Goal: Task Accomplishment & Management: Use online tool/utility

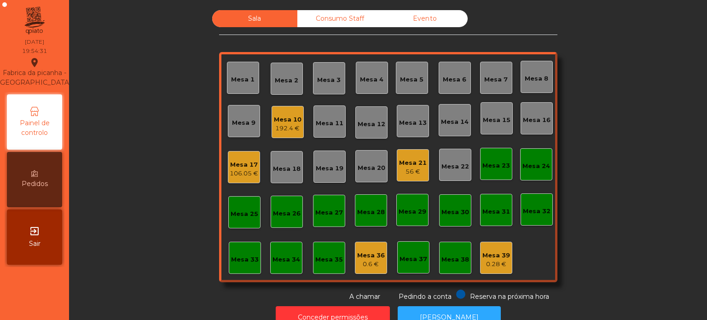
click at [245, 170] on div "106.05 €" at bounding box center [244, 173] width 29 height 9
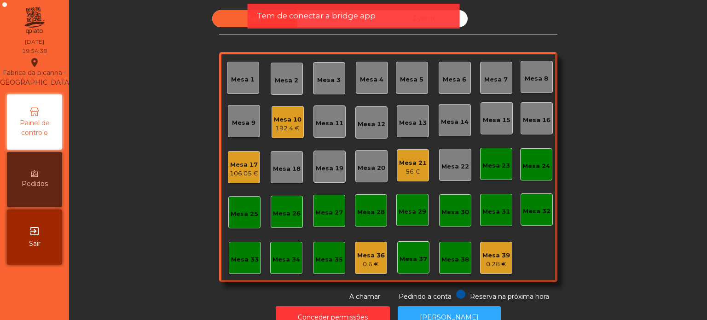
click at [299, 118] on div "Mesa 10 192.4 €" at bounding box center [287, 122] width 32 height 32
click at [302, 25] on div "Tem de conectar a bridge app" at bounding box center [354, 16] width 212 height 25
click at [302, 14] on span "Tem de conectar a bridge app" at bounding box center [316, 16] width 119 height 12
click at [372, 17] on span "Tem de conectar a bridge app" at bounding box center [316, 16] width 119 height 12
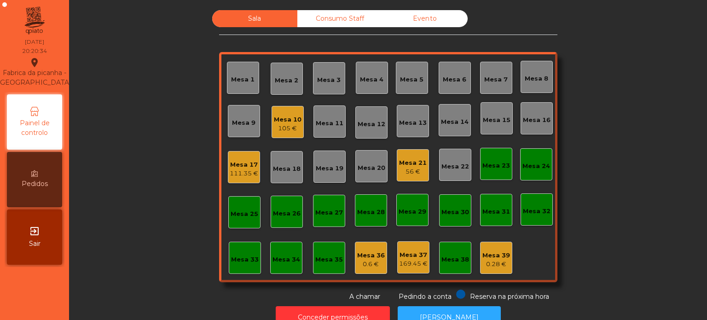
click at [280, 132] on div "105 €" at bounding box center [288, 128] width 28 height 9
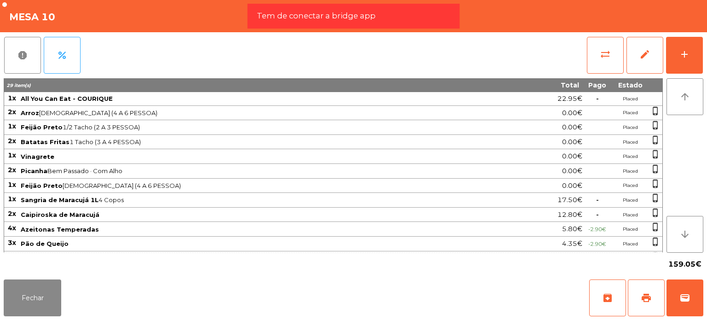
click at [423, 11] on div "Tem de conectar a bridge app" at bounding box center [354, 16] width 194 height 12
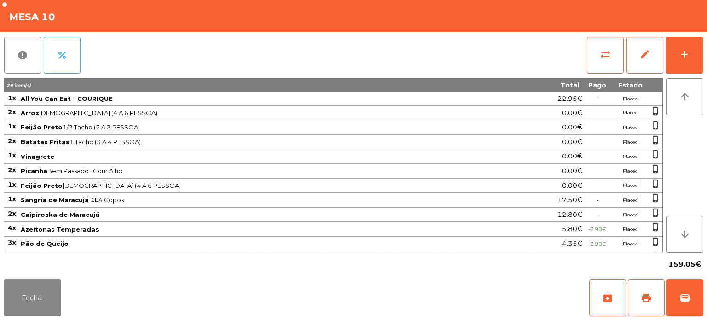
click at [362, 40] on div "report percent sync_alt edit add" at bounding box center [353, 55] width 699 height 46
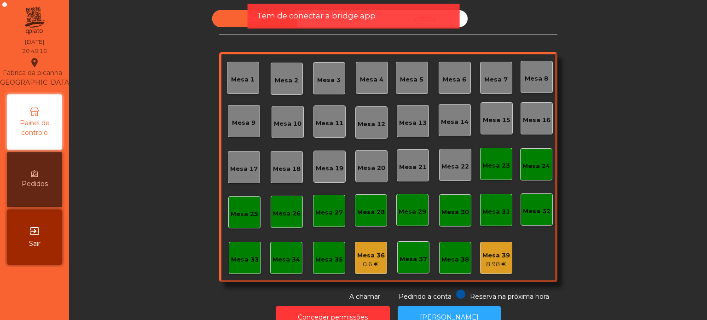
click at [399, 121] on div "Mesa 13" at bounding box center [413, 122] width 28 height 9
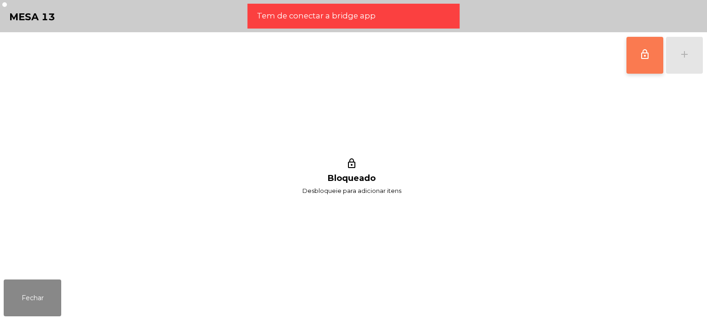
click at [655, 52] on button "lock_outline" at bounding box center [644, 55] width 37 height 37
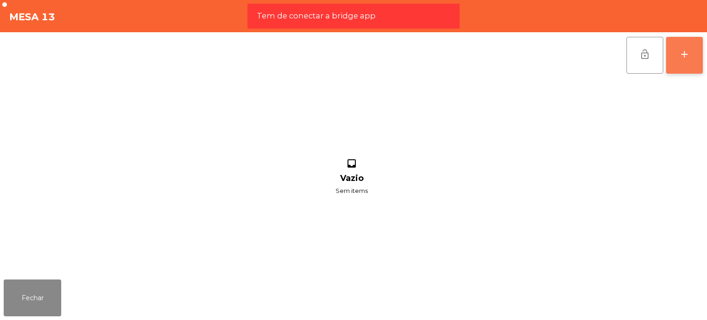
click at [677, 53] on button "add" at bounding box center [684, 55] width 37 height 37
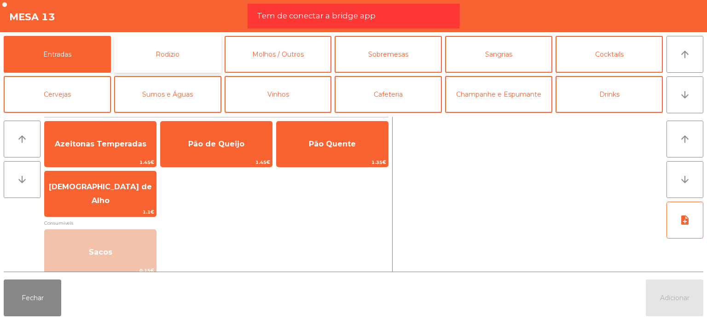
click at [203, 57] on button "Rodizio" at bounding box center [167, 54] width 107 height 37
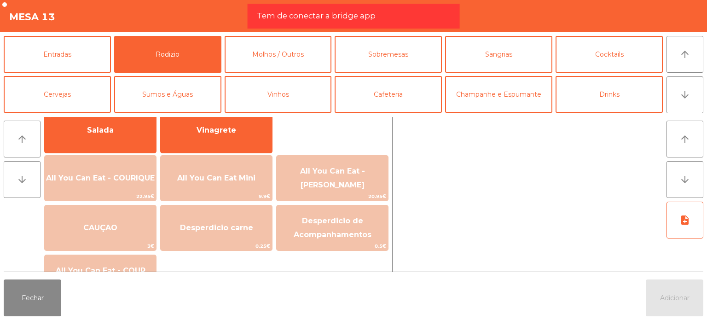
scroll to position [183, 0]
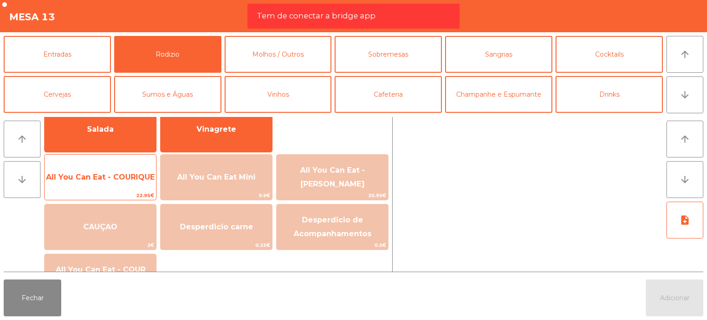
click at [133, 169] on span "All You Can Eat - COURIQUE" at bounding box center [100, 177] width 111 height 25
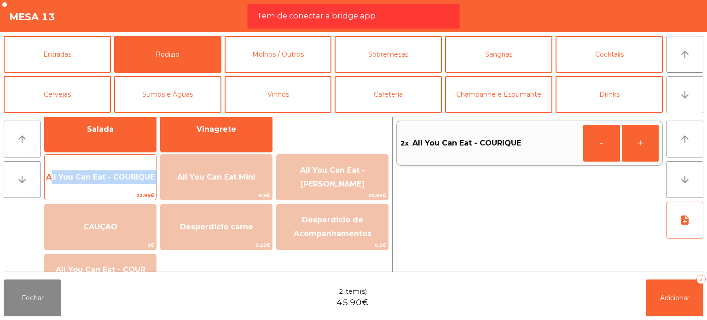
click at [133, 169] on span "All You Can Eat - COURIQUE" at bounding box center [100, 177] width 111 height 25
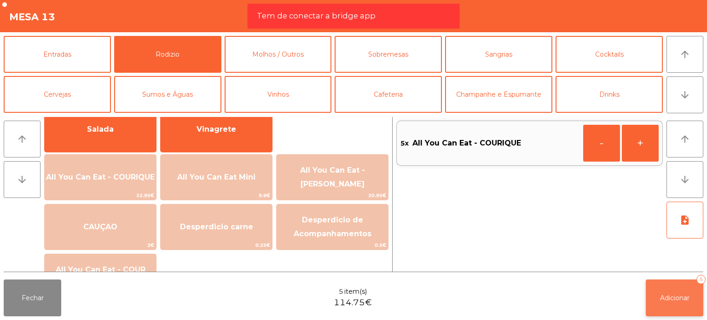
click at [678, 312] on button "Adicionar 5" at bounding box center [674, 297] width 58 height 37
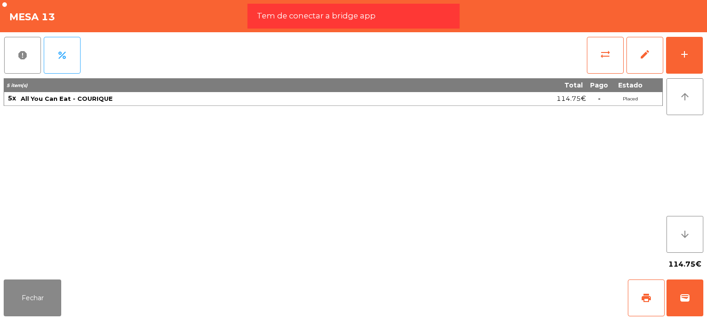
click at [304, 8] on div "Tem de conectar a bridge app" at bounding box center [354, 16] width 212 height 25
click at [296, 18] on span "Tem de conectar a bridge app" at bounding box center [316, 16] width 119 height 12
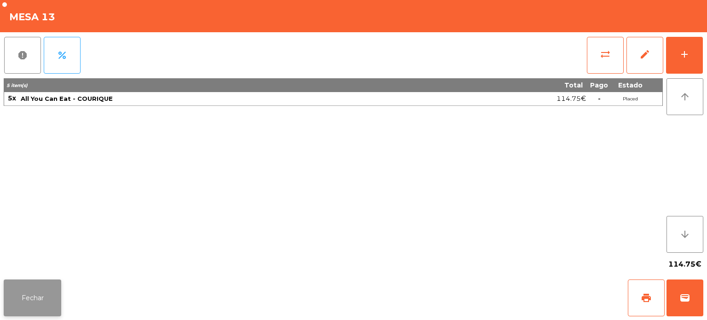
click at [50, 279] on button "Fechar" at bounding box center [33, 297] width 58 height 37
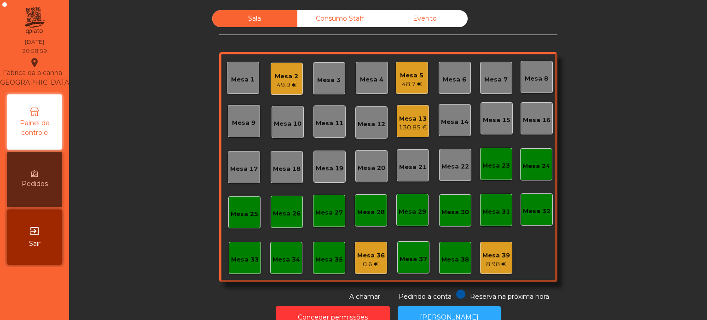
click at [311, 21] on div "Consumo Staff" at bounding box center [339, 18] width 85 height 17
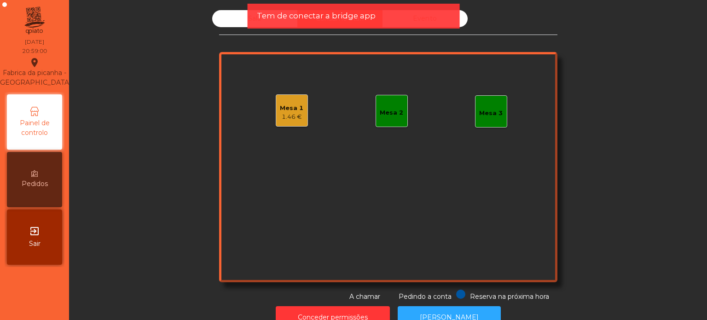
click at [276, 18] on span "Tem de conectar a bridge app" at bounding box center [316, 16] width 119 height 12
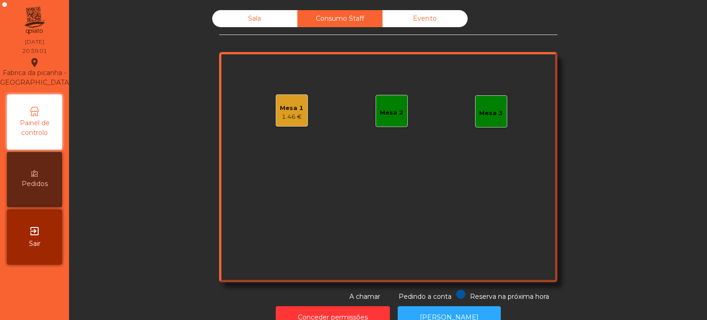
click at [276, 18] on div "Sala" at bounding box center [254, 18] width 85 height 17
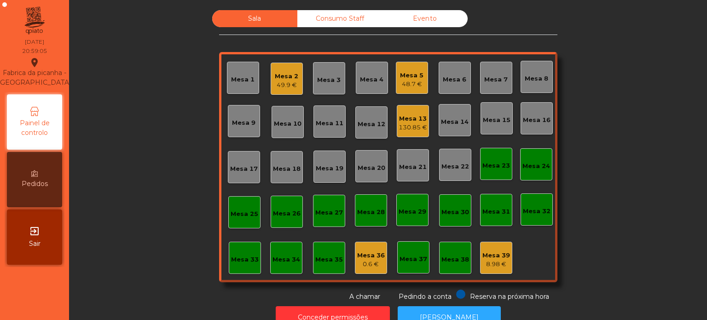
click at [504, 256] on div "Mesa 39" at bounding box center [496, 255] width 28 height 9
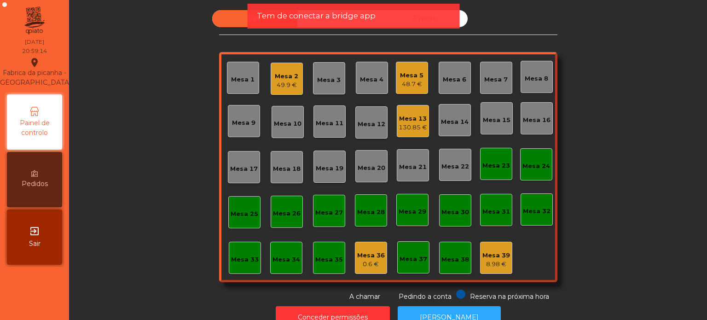
click at [406, 24] on div "Tem de conectar a bridge app" at bounding box center [354, 16] width 212 height 25
click at [354, 17] on span "Tem de conectar a bridge app" at bounding box center [316, 16] width 119 height 12
click at [271, 19] on span "Tem de conectar a bridge app" at bounding box center [316, 16] width 119 height 12
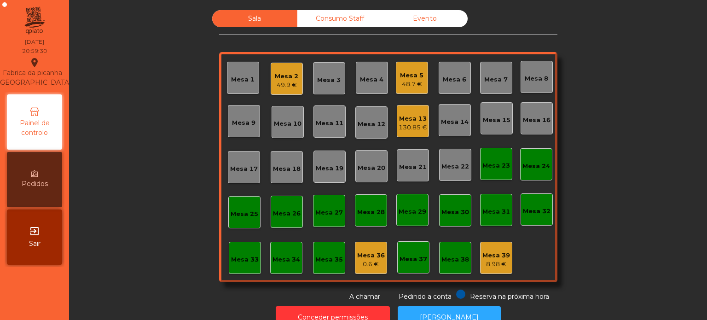
click at [328, 26] on div "Consumo Staff" at bounding box center [339, 18] width 85 height 17
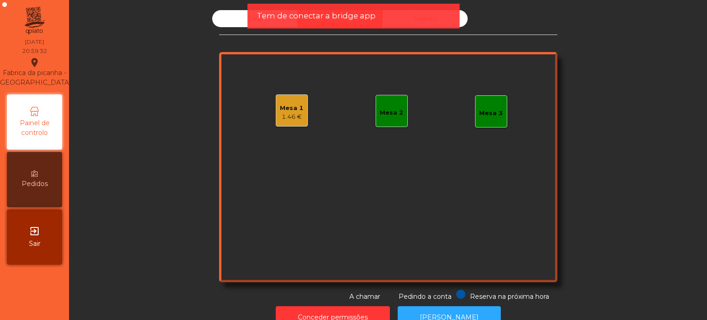
click at [262, 17] on span "Tem de conectar a bridge app" at bounding box center [316, 16] width 119 height 12
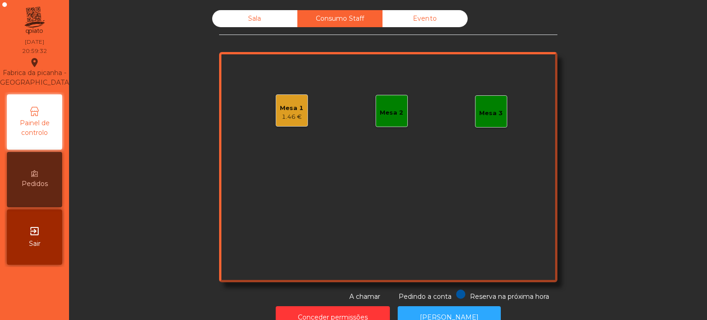
click at [262, 17] on span "Tem de conectar a bridge app" at bounding box center [316, 16] width 119 height 12
click at [262, 17] on div "Sala" at bounding box center [254, 18] width 85 height 17
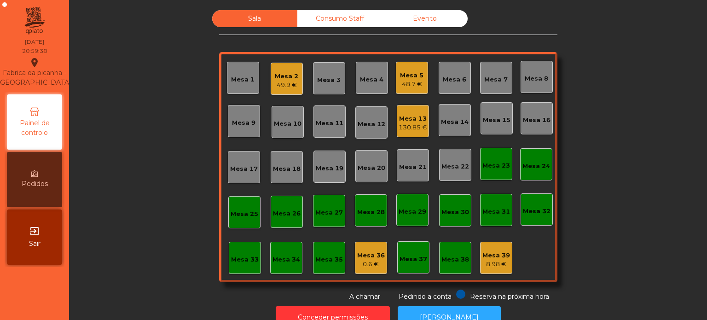
click at [262, 17] on div "Sala" at bounding box center [254, 18] width 85 height 17
